Goal: Find specific page/section

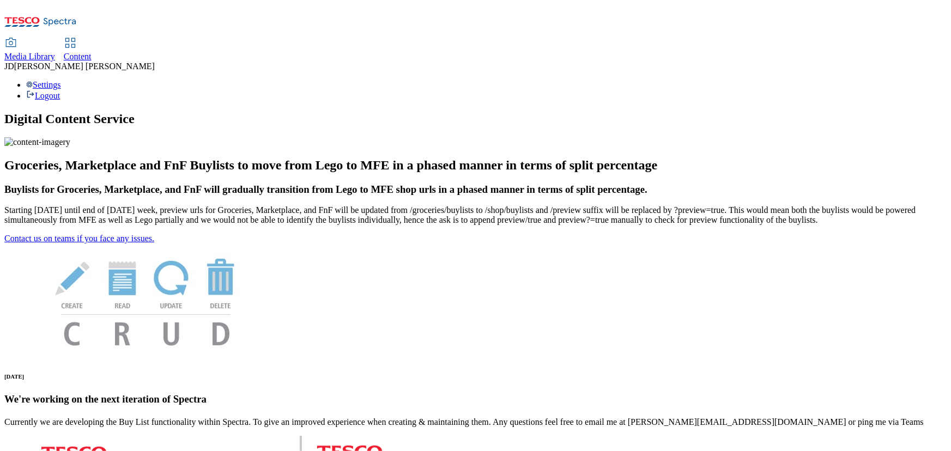
click at [92, 52] on span "Content" at bounding box center [78, 56] width 28 height 9
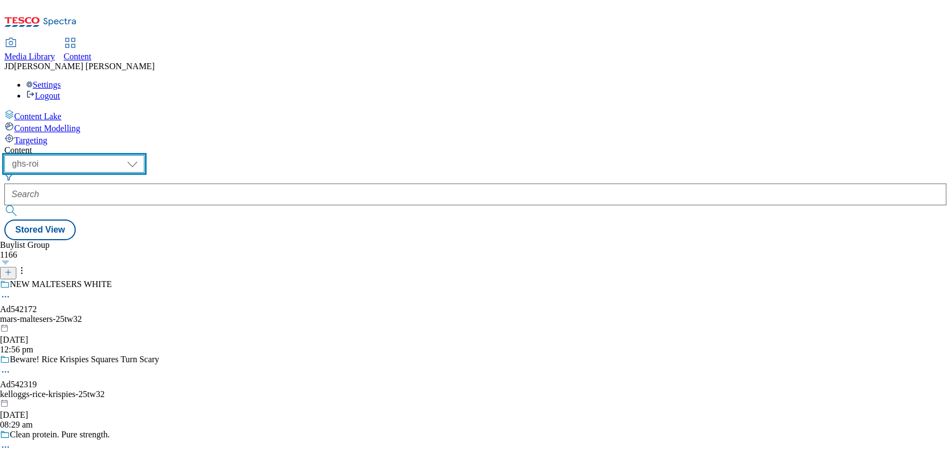
drag, startPoint x: 177, startPoint y: 87, endPoint x: 177, endPoint y: 95, distance: 7.6
click at [144, 155] on select "ghs-roi ghs-uk" at bounding box center [74, 163] width 140 height 17
select select "ghs-uk"
click at [142, 155] on select "ghs-roi ghs-uk" at bounding box center [74, 163] width 140 height 17
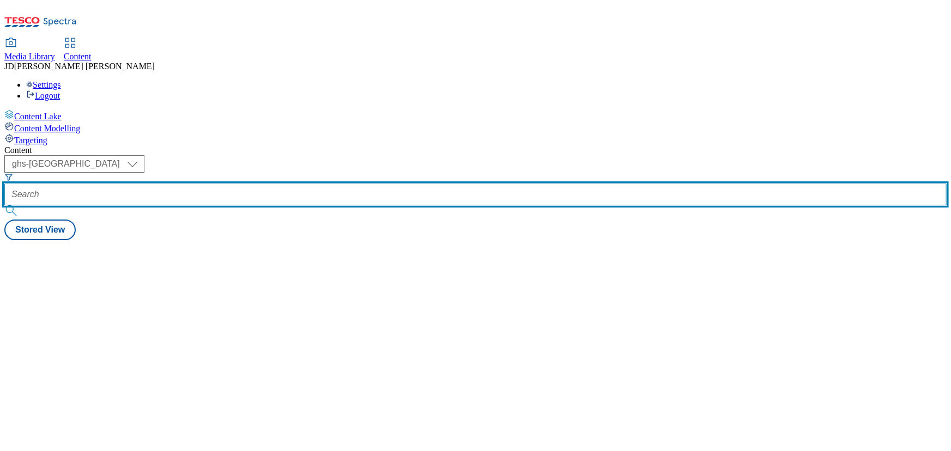
click at [244, 184] on input "text" at bounding box center [475, 195] width 942 height 22
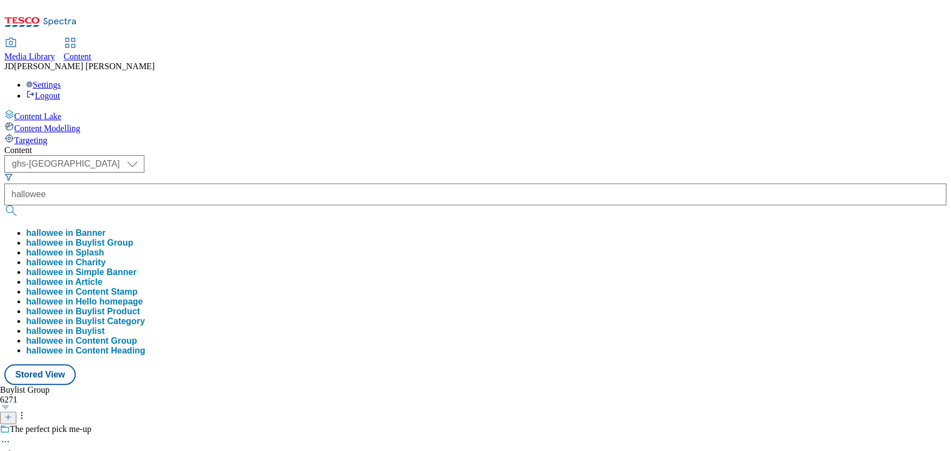
click at [133, 238] on button "hallowee in Buylist Group" at bounding box center [79, 243] width 107 height 10
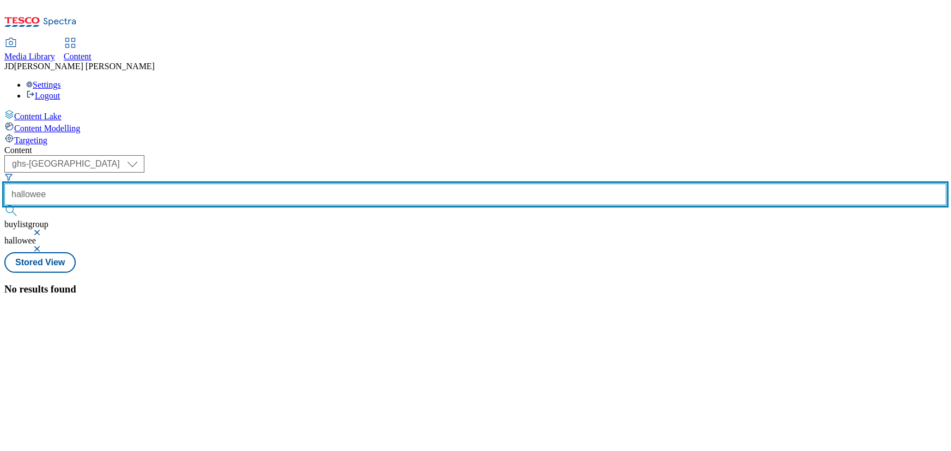
click at [274, 184] on input "hallowee" at bounding box center [475, 195] width 942 height 22
click at [4, 205] on button "submit" at bounding box center [11, 210] width 15 height 11
drag, startPoint x: 275, startPoint y: 86, endPoint x: 224, endPoint y: 83, distance: 51.3
click at [224, 173] on div "halloween" at bounding box center [475, 196] width 942 height 47
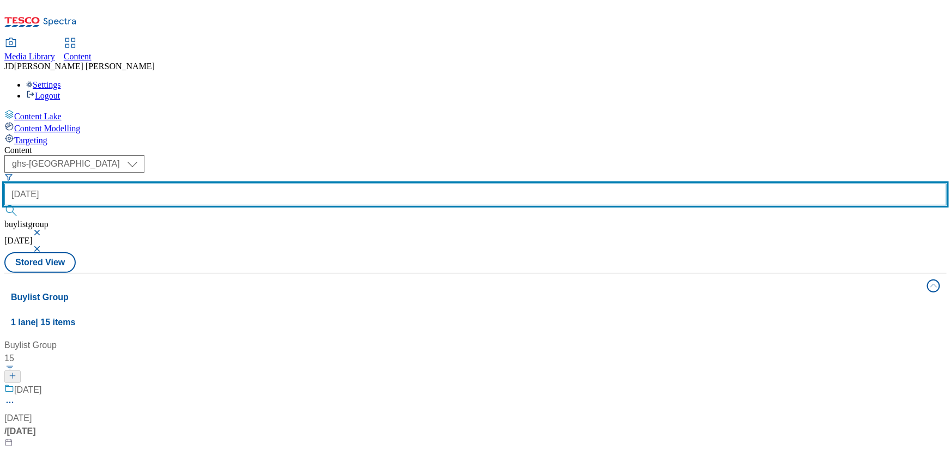
click at [284, 184] on input "Halloween" at bounding box center [475, 195] width 942 height 22
type input "Halloween"
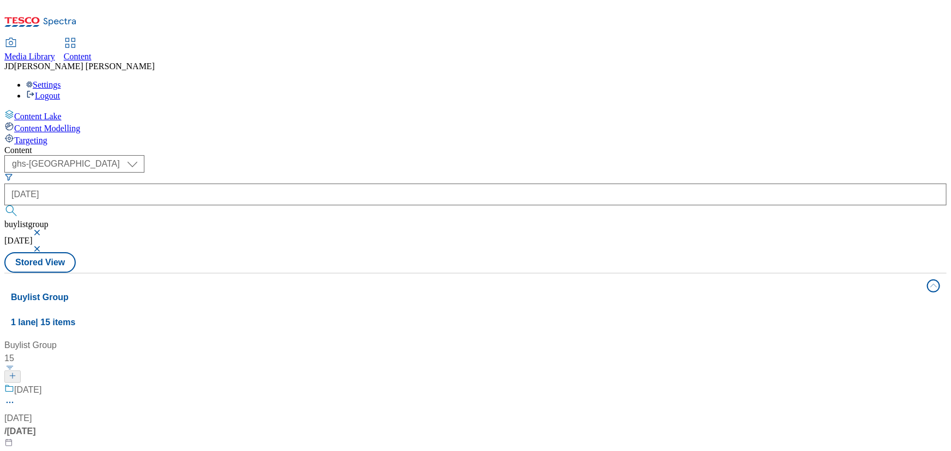
click at [20, 205] on button "submit" at bounding box center [11, 210] width 15 height 11
